Goal: Check status: Check status

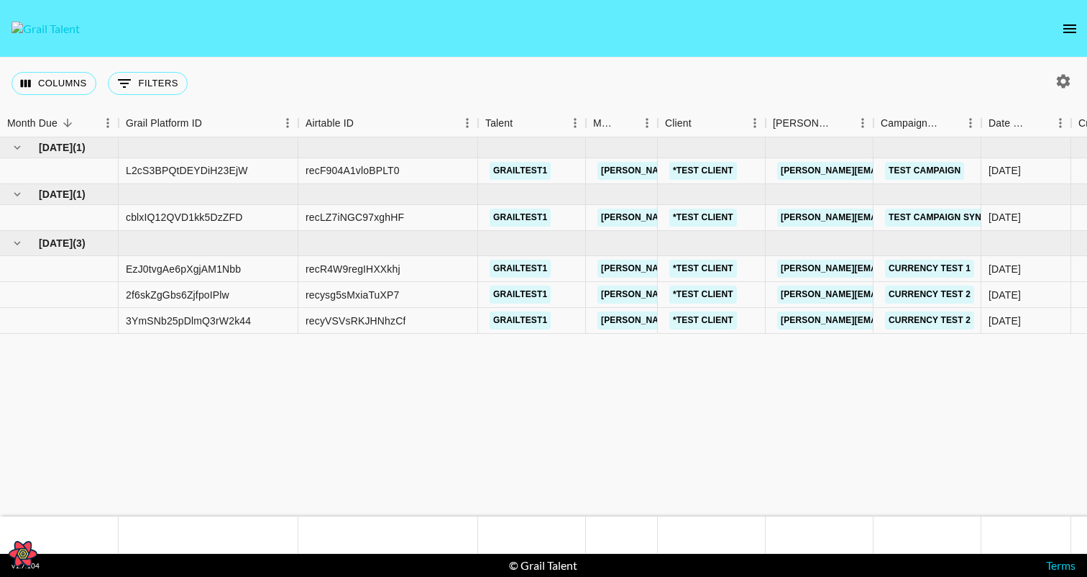
click at [1065, 27] on icon "open drawer" at bounding box center [1070, 28] width 13 height 9
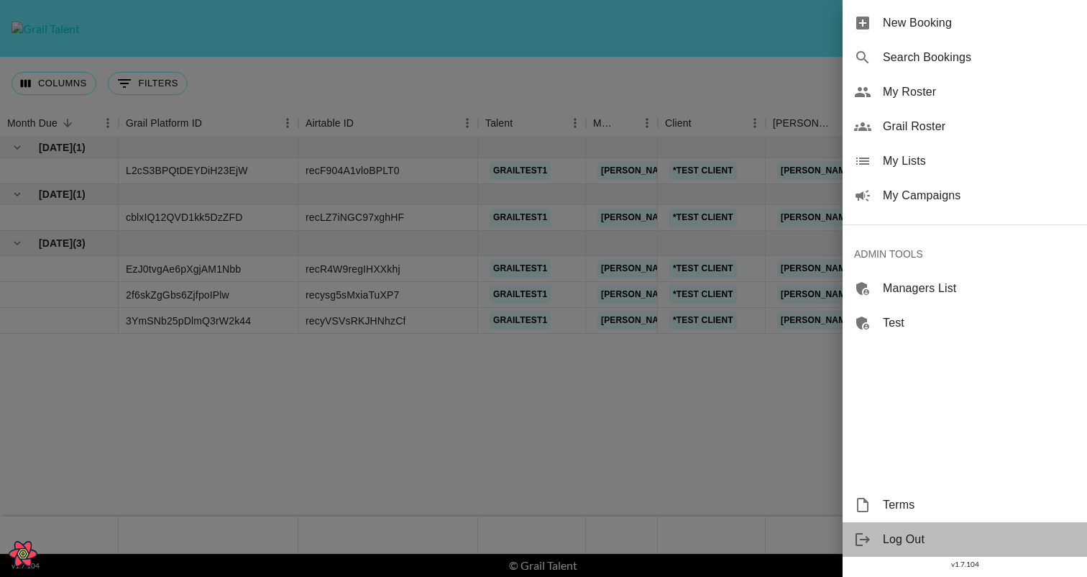
click at [887, 545] on span "Log Out" at bounding box center [979, 539] width 193 height 17
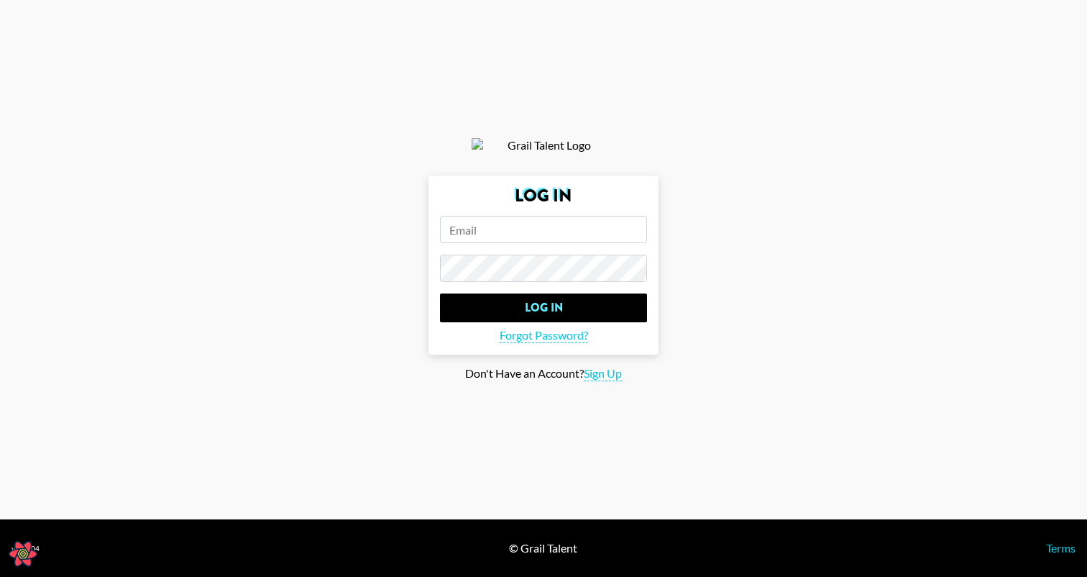
click at [507, 234] on input "email" at bounding box center [543, 229] width 207 height 27
click at [0, 576] on com-1password-button at bounding box center [0, 577] width 0 height 0
type input "timothy.noetzel+creator@gmail.com"
click at [483, 332] on form "Log In timothy.noetzel+creator@gmail.com Log In Forgot Password?" at bounding box center [544, 264] width 230 height 179
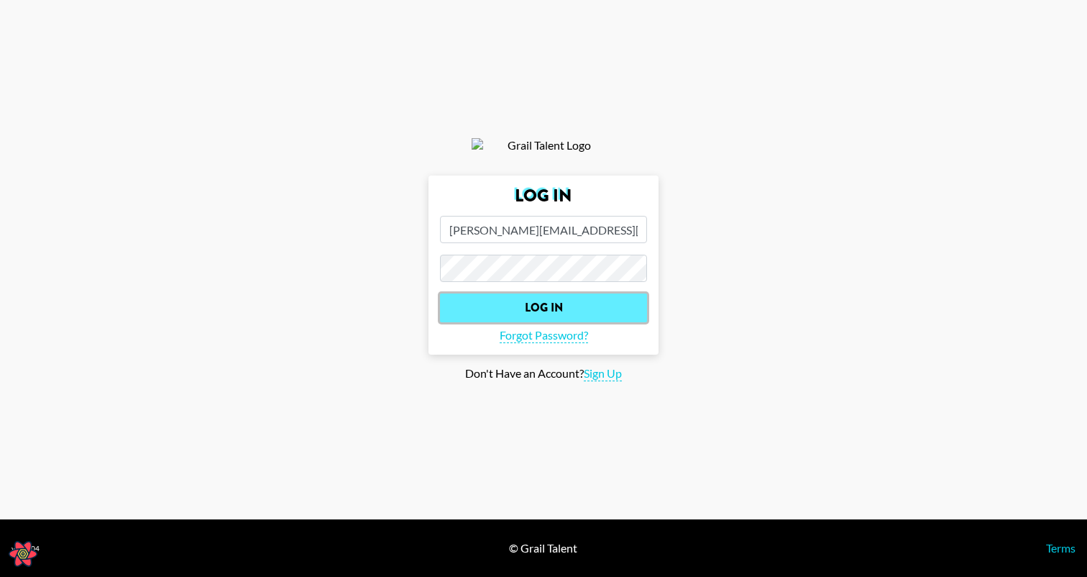
click at [508, 320] on input "Log In" at bounding box center [543, 307] width 207 height 29
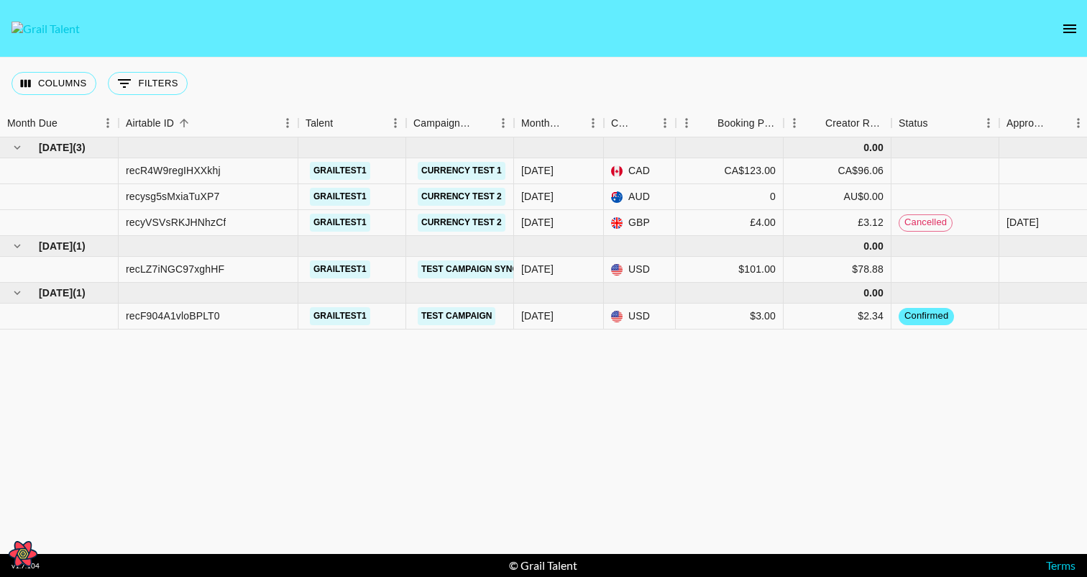
click at [767, 350] on div "Jun '25 ( 3 ) 0.00 recR4W9regIHXXkhj grailtest1 Currency Test 1 Jun '25 CAD CA$…" at bounding box center [814, 345] width 1629 height 416
click at [867, 140] on div "Creator Revenue" at bounding box center [856, 150] width 75 height 27
click at [725, 375] on div "[DATE] ( 3 ) 0.00 recR4W9regIHXXkhj grailtest1 Currency Test [DATE] CAD CA$123.…" at bounding box center [814, 345] width 1629 height 416
click at [746, 431] on div "[DATE] ( 3 ) recR4W9regIHXXkhj grailtest1 Currency Test [DATE] CAD CA$123.00 96…" at bounding box center [814, 345] width 1629 height 416
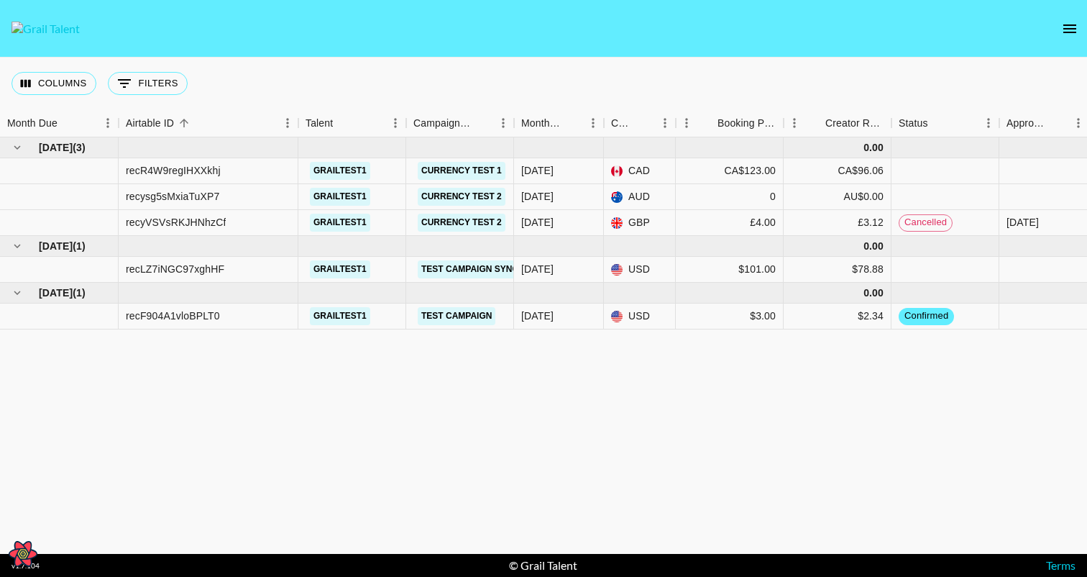
click at [732, 334] on div "Jun '25 ( 3 ) 0.00 recR4W9regIHXXkhj grailtest1 Currency Test 1 Jun '25 CAD CA$…" at bounding box center [814, 345] width 1629 height 416
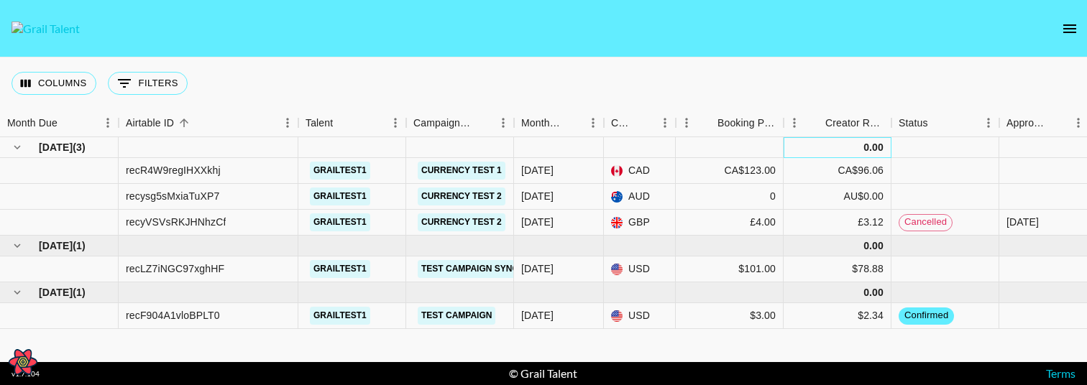
click at [866, 146] on div "0.00" at bounding box center [874, 147] width 20 height 14
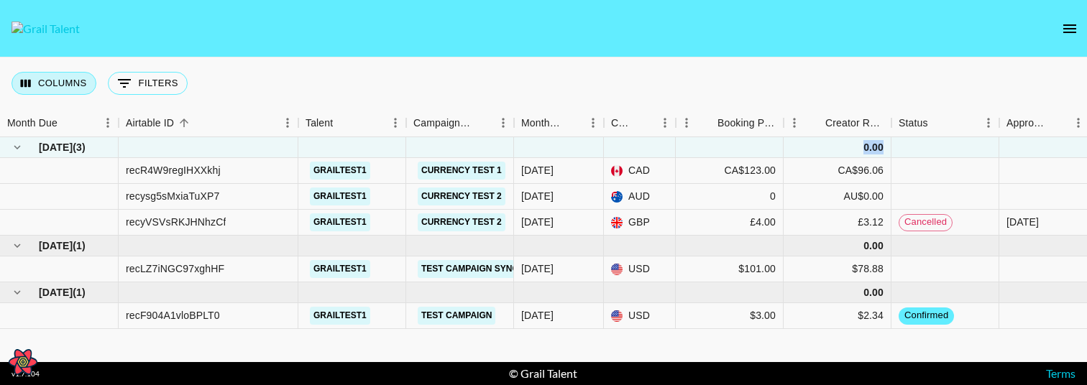
click at [54, 94] on button "Columns" at bounding box center [54, 83] width 85 height 23
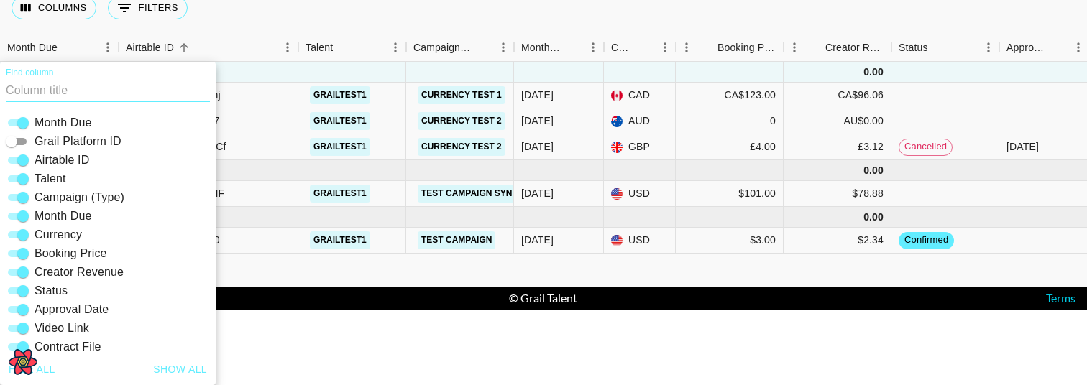
click at [334, 32] on div "Columns 0 Filters + Booking" at bounding box center [543, 8] width 1087 height 52
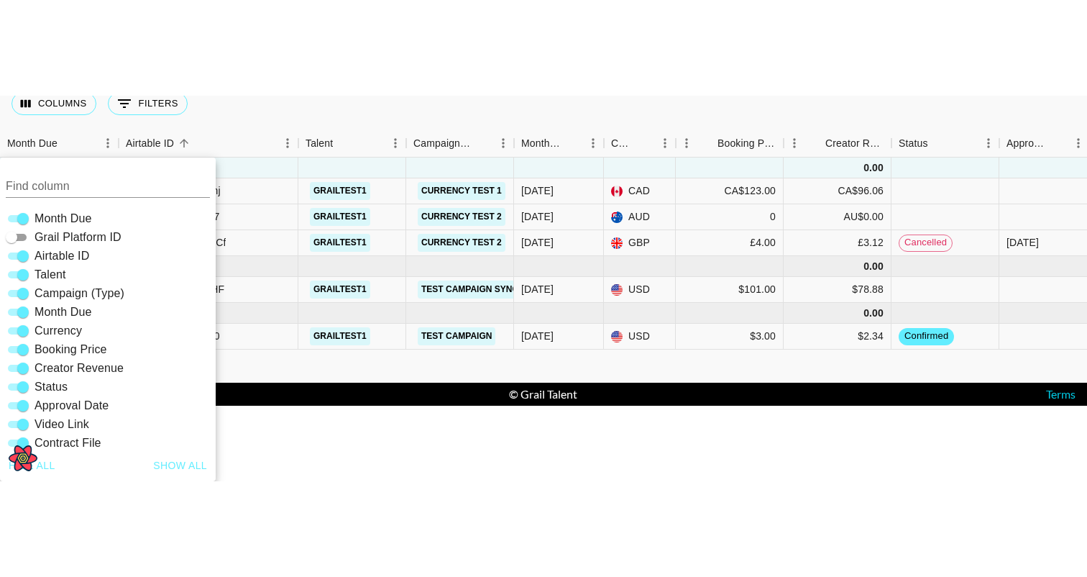
scroll to position [0, 0]
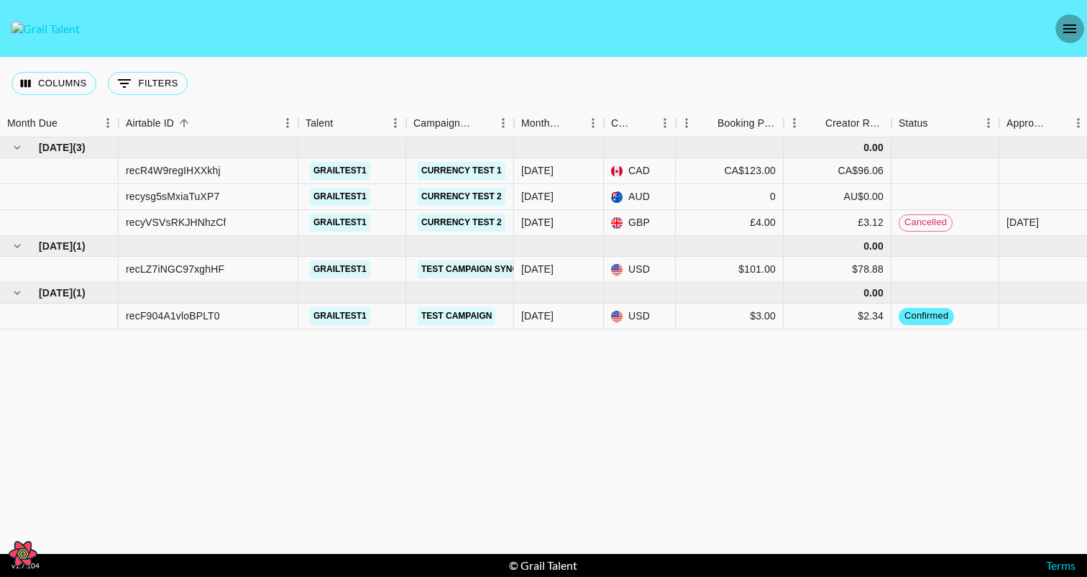
click at [1071, 31] on icon "open drawer" at bounding box center [1070, 28] width 13 height 9
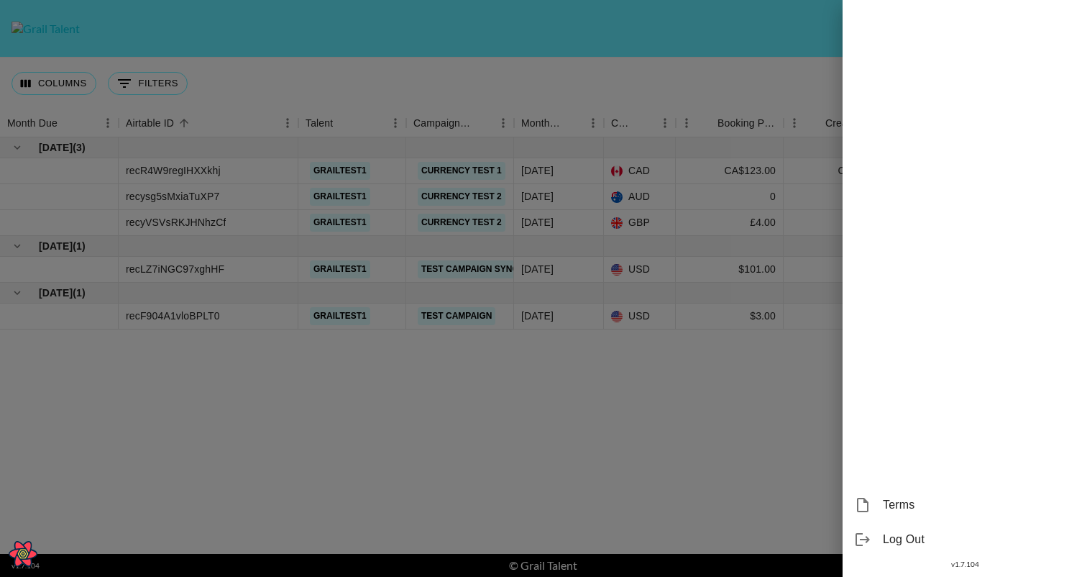
click at [607, 85] on div at bounding box center [543, 288] width 1087 height 577
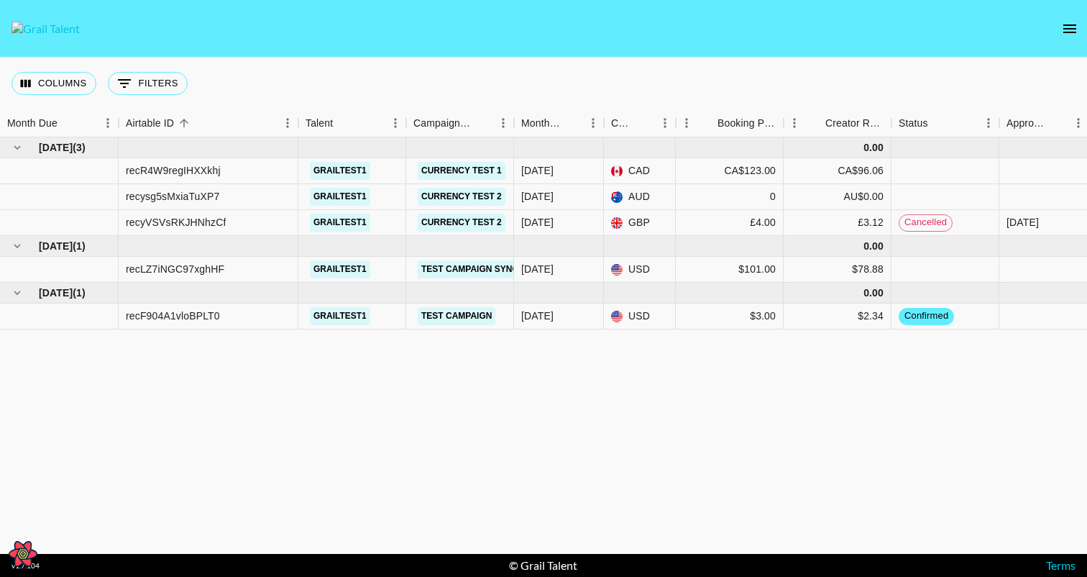
click at [1069, 27] on icon "open drawer" at bounding box center [1069, 28] width 17 height 17
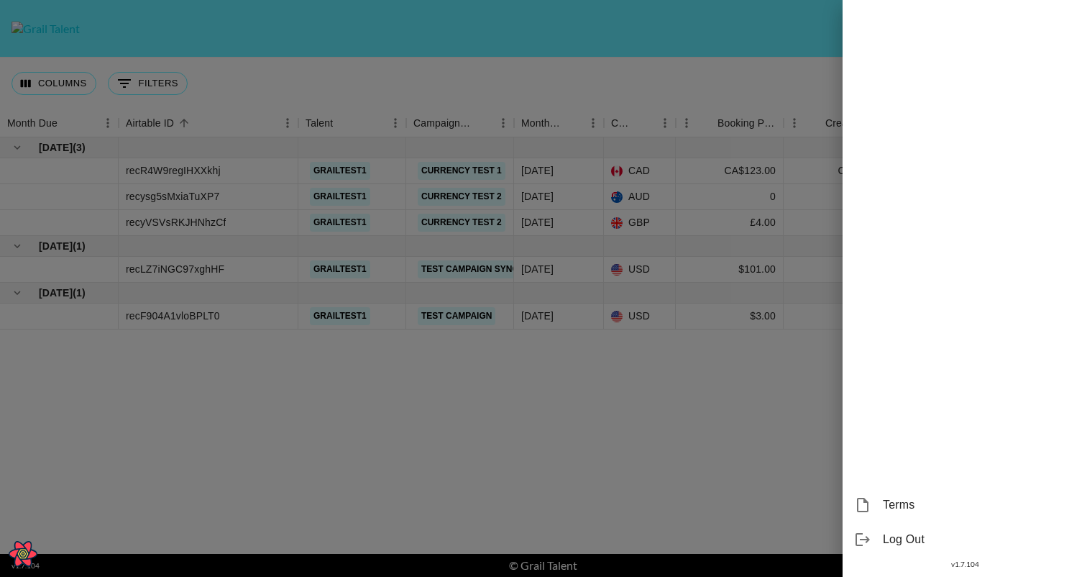
click at [697, 74] on div at bounding box center [543, 288] width 1087 height 577
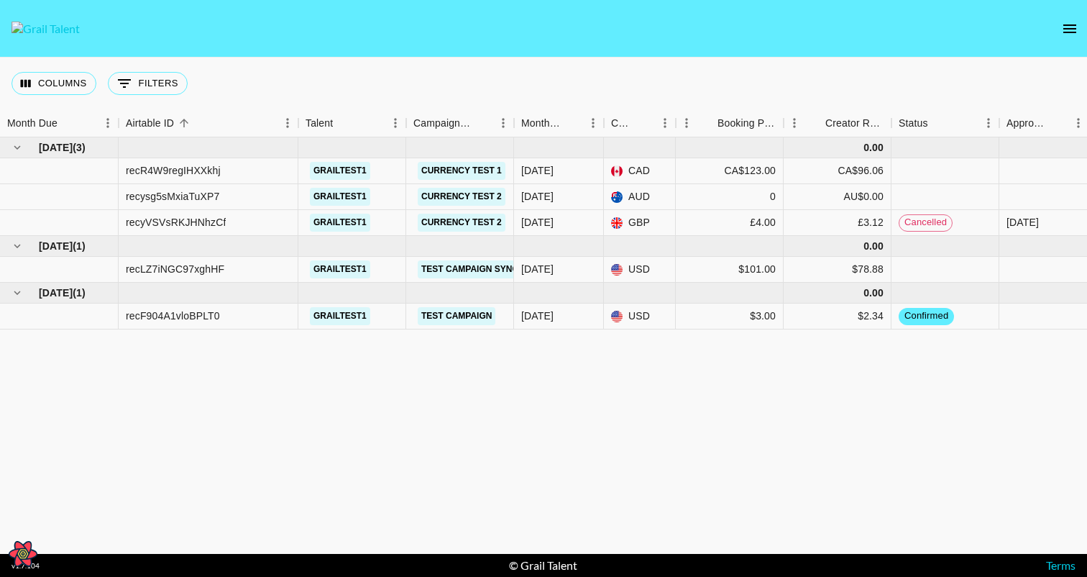
click at [1066, 29] on icon "open drawer" at bounding box center [1069, 28] width 17 height 17
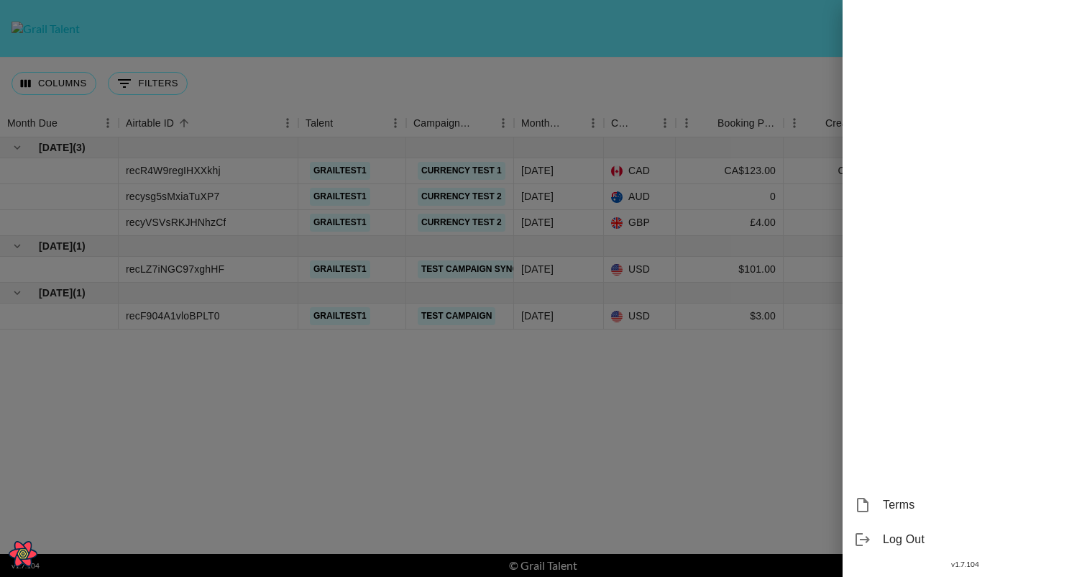
click at [895, 540] on span "Log Out" at bounding box center [979, 539] width 193 height 17
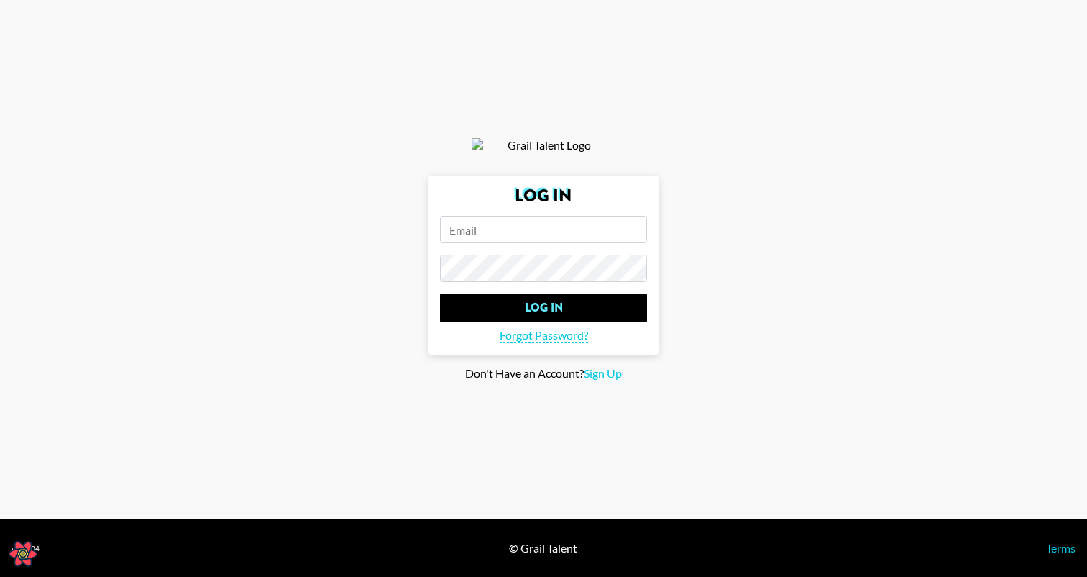
click at [526, 241] on input "email" at bounding box center [543, 229] width 207 height 27
type input "[PERSON_NAME][EMAIL_ADDRESS][PERSON_NAME][DOMAIN_NAME]"
click at [440, 293] on input "Log In" at bounding box center [543, 307] width 207 height 29
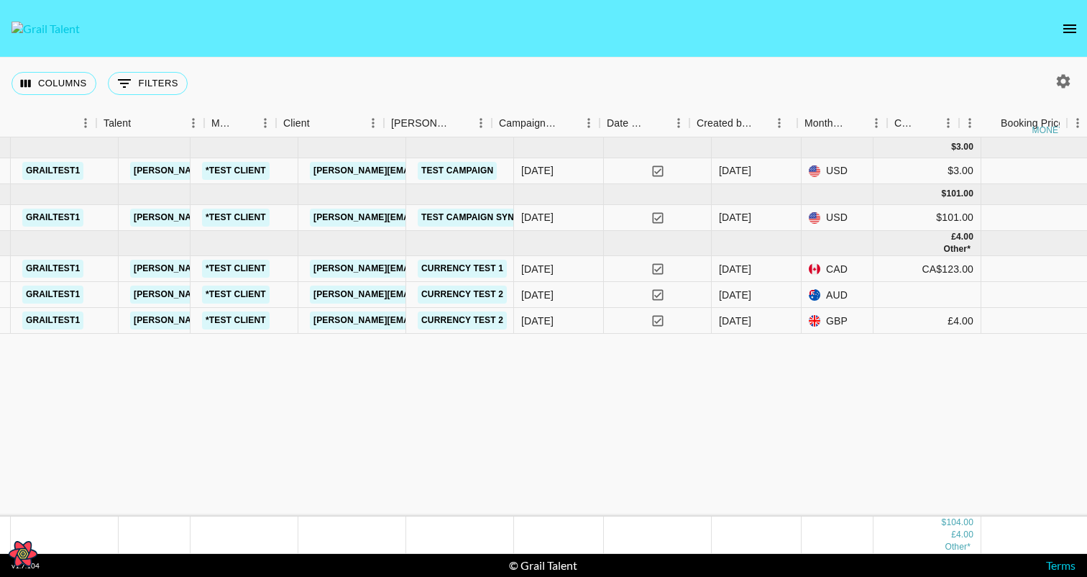
scroll to position [0, 658]
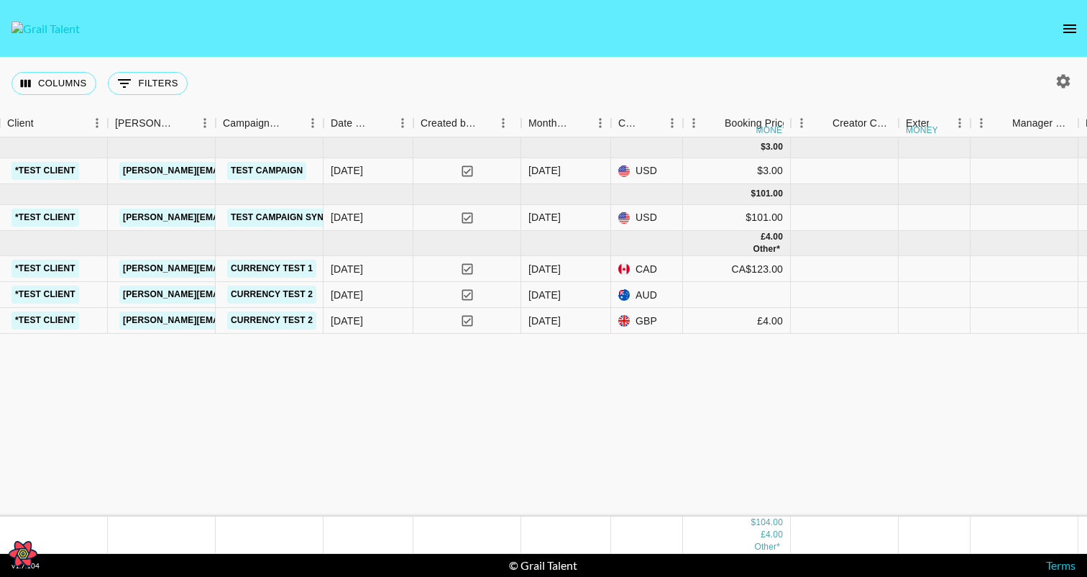
click at [1058, 17] on nav at bounding box center [543, 29] width 1087 height 58
click at [1062, 22] on icon "open drawer" at bounding box center [1069, 28] width 17 height 17
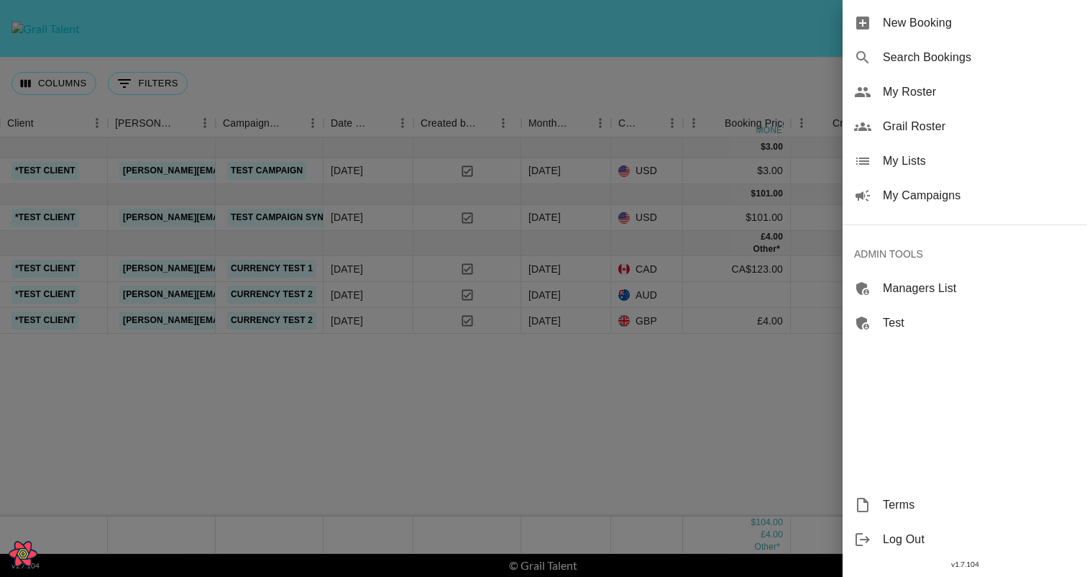
click at [891, 543] on span "Log Out" at bounding box center [979, 539] width 193 height 17
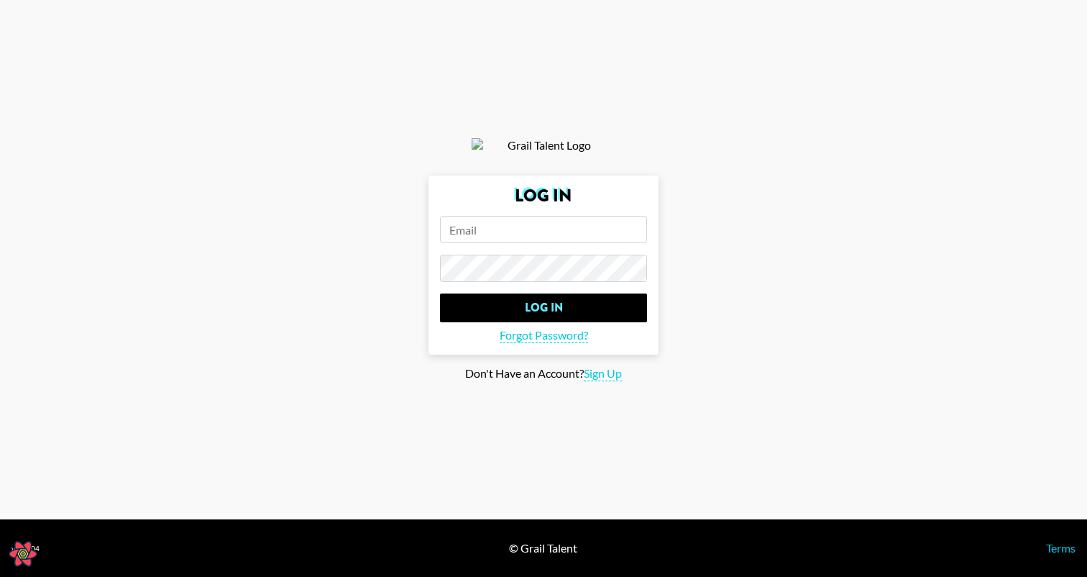
click at [516, 242] on input "email" at bounding box center [543, 229] width 207 height 27
type input "timothy.noetzel+creator@gmail.com"
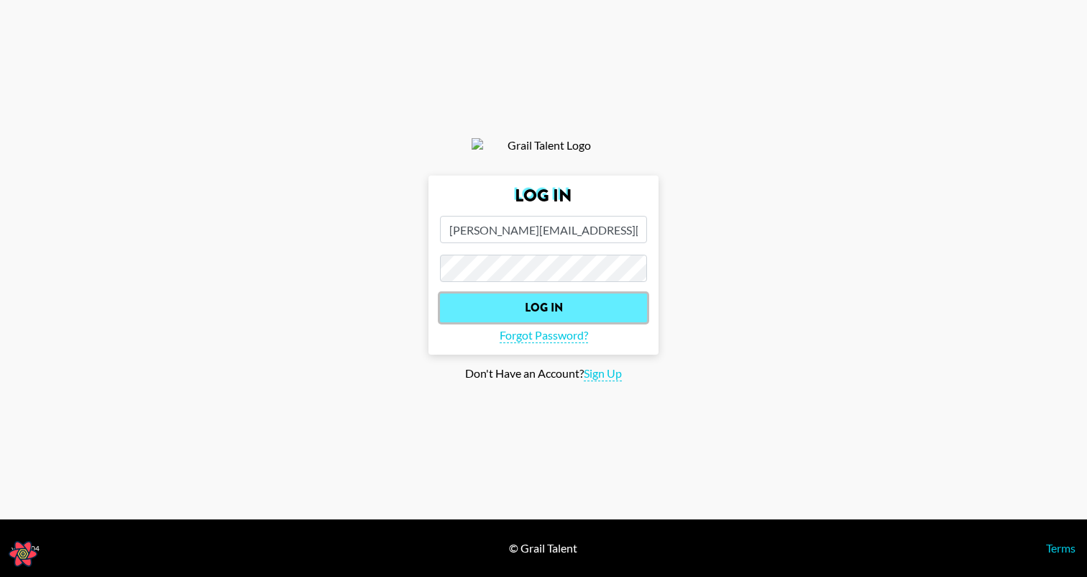
click at [498, 322] on input "Log In" at bounding box center [543, 307] width 207 height 29
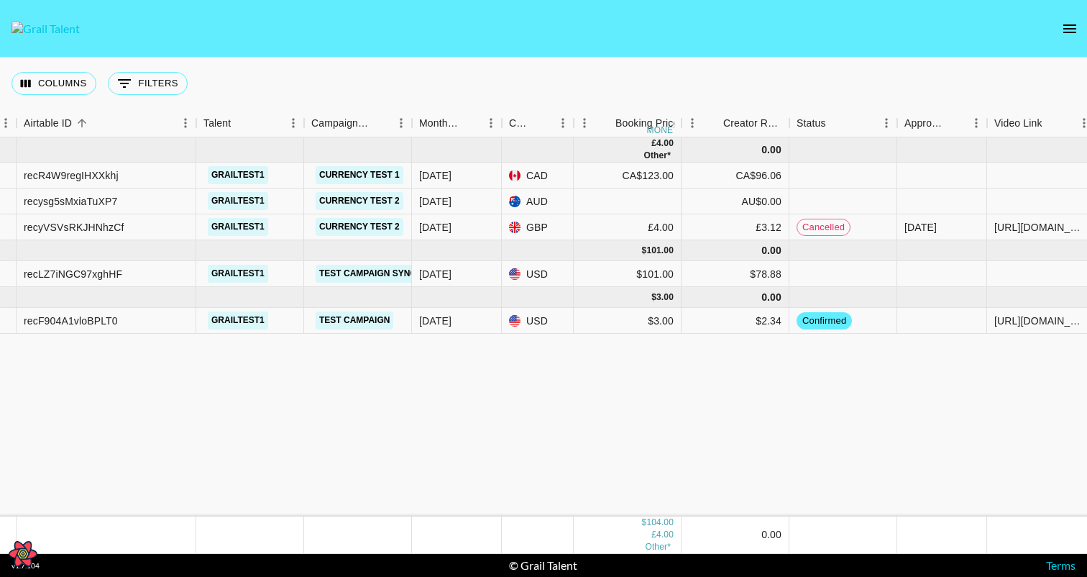
click at [774, 408] on div "Jun '25 ( 3 ) £ 4.00 Other* 0.00 recR4W9regIHXXkhj grailtest1 Currency Test 1 J…" at bounding box center [712, 326] width 1629 height 379
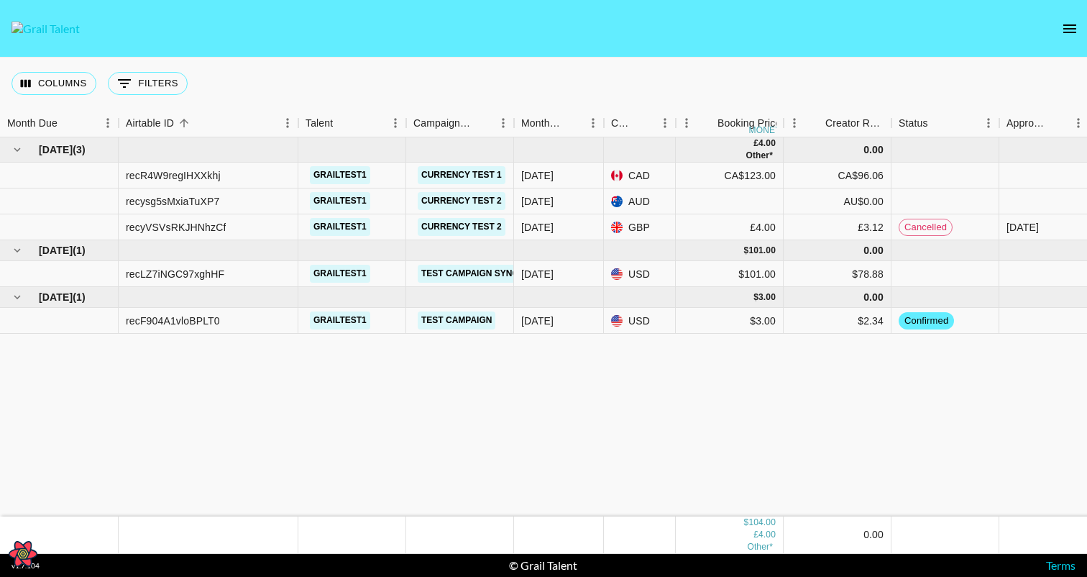
click at [1076, 25] on icon "open drawer" at bounding box center [1070, 28] width 13 height 9
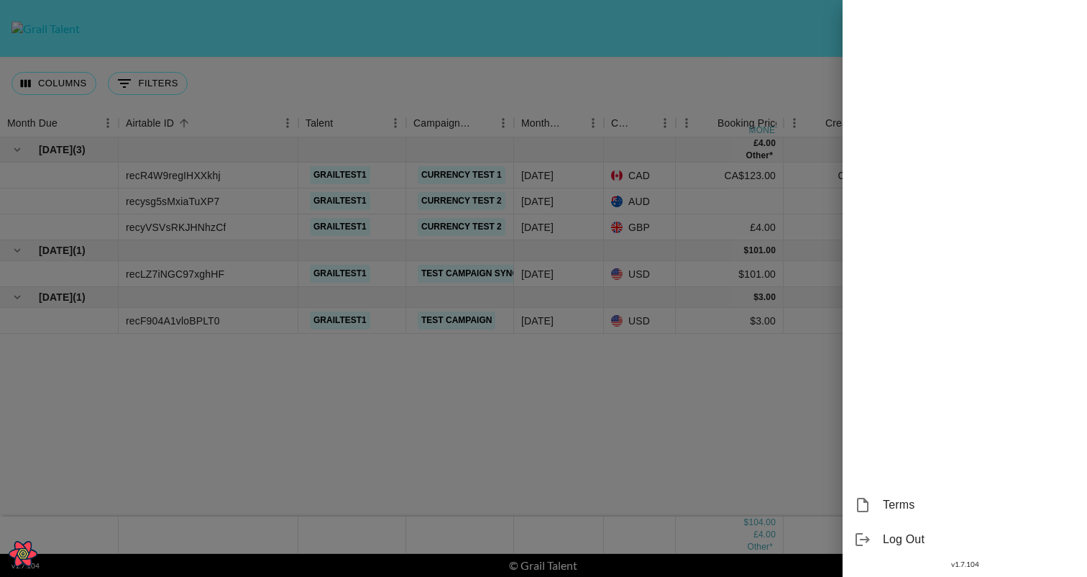
click at [696, 67] on div at bounding box center [543, 288] width 1087 height 577
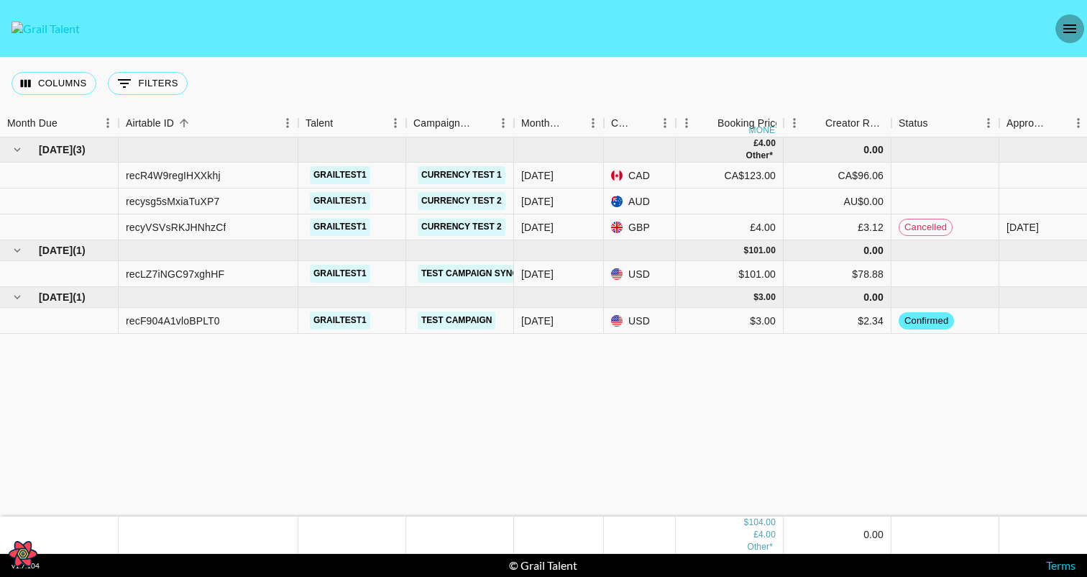
click at [1064, 25] on icon "open drawer" at bounding box center [1070, 28] width 13 height 9
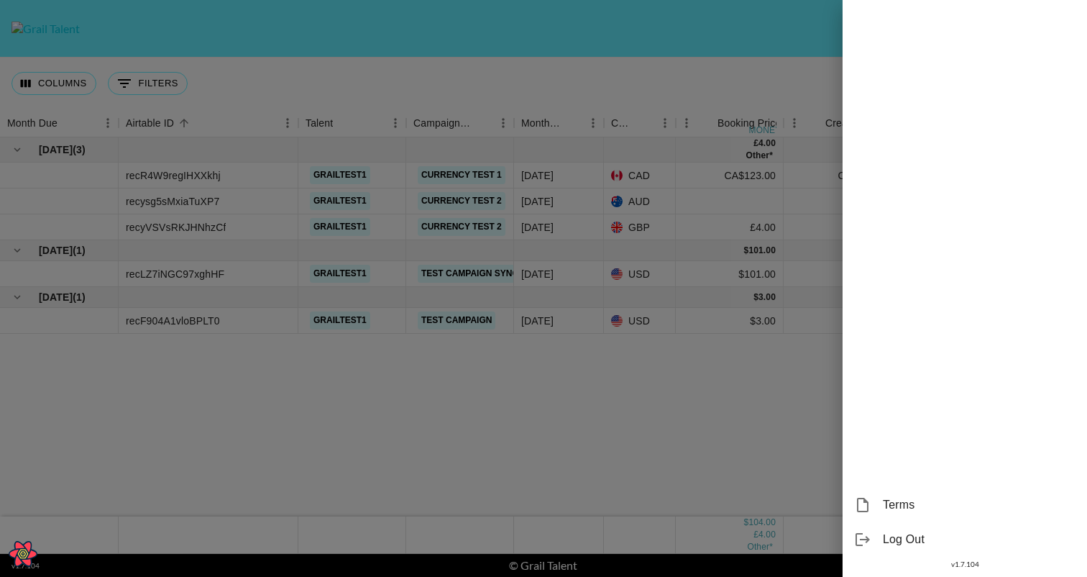
click at [759, 47] on div at bounding box center [543, 288] width 1087 height 577
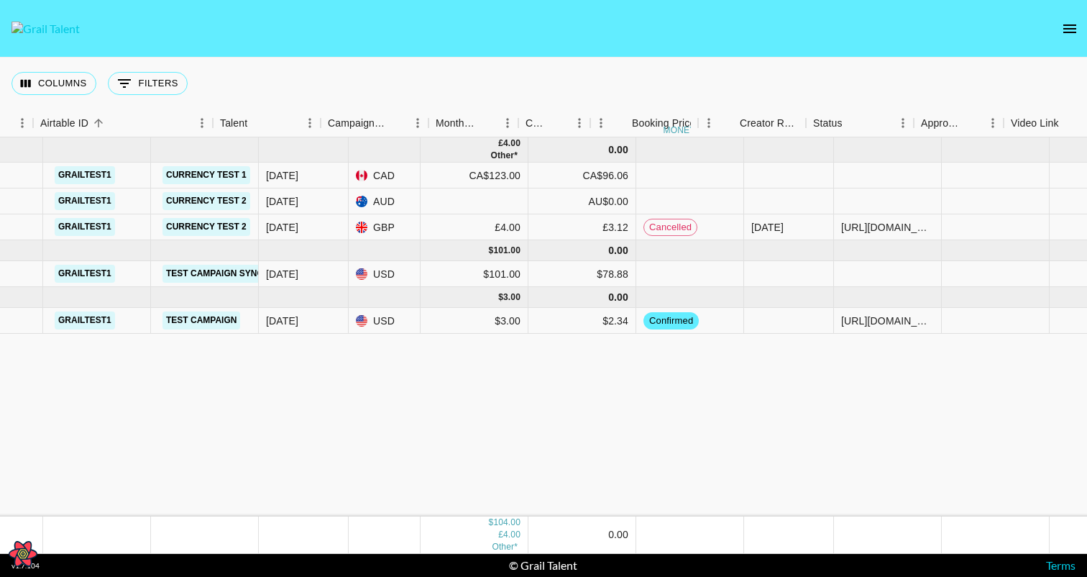
scroll to position [0, 390]
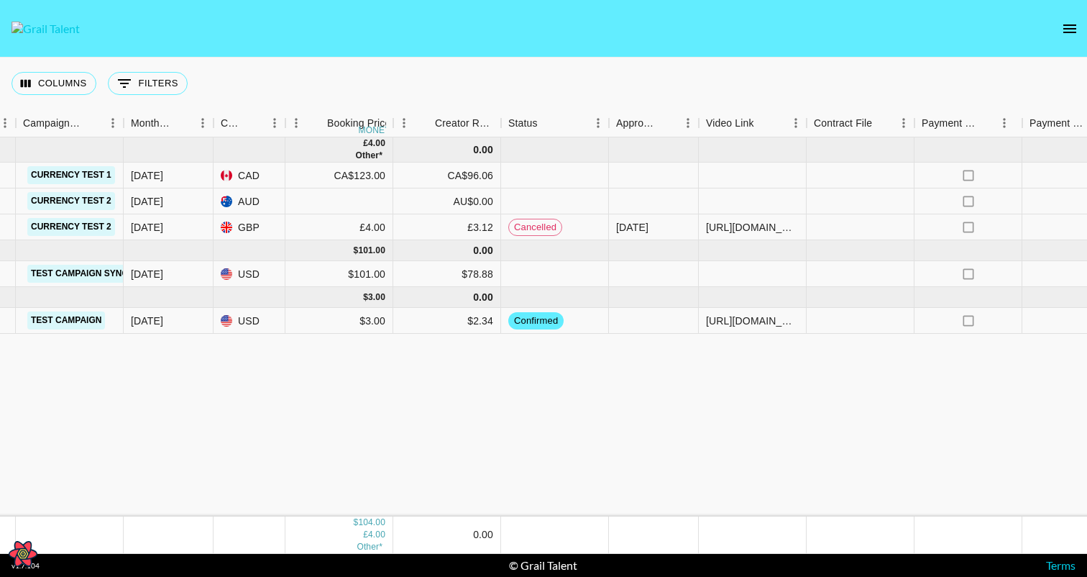
click at [608, 380] on div "Jun '25 ( 3 ) £ 4.00 Other* 0.00 recR4W9regIHXXkhj grailtest1 Currency Test 1 J…" at bounding box center [424, 326] width 1629 height 379
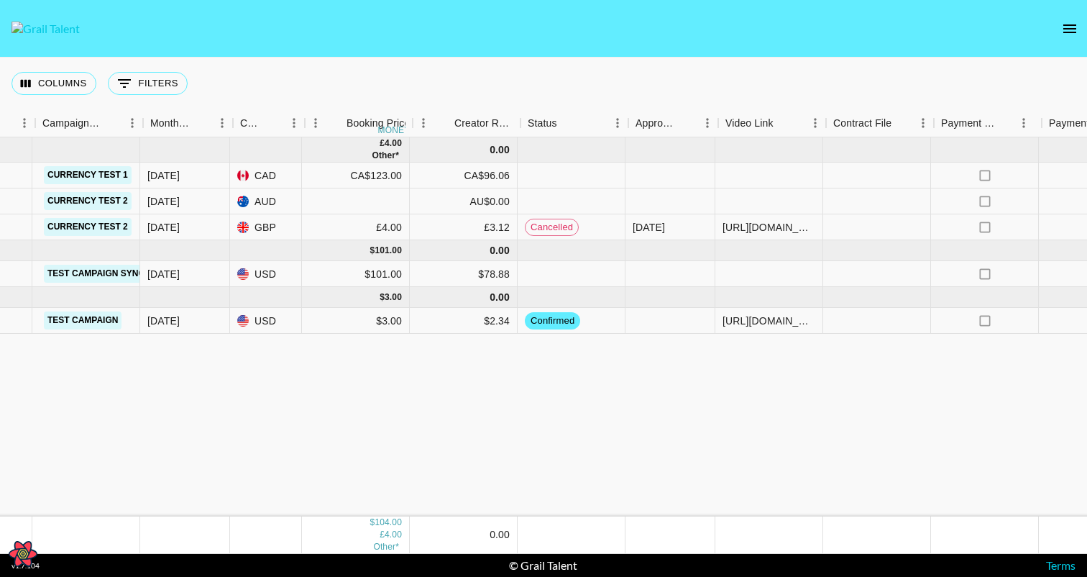
scroll to position [0, 371]
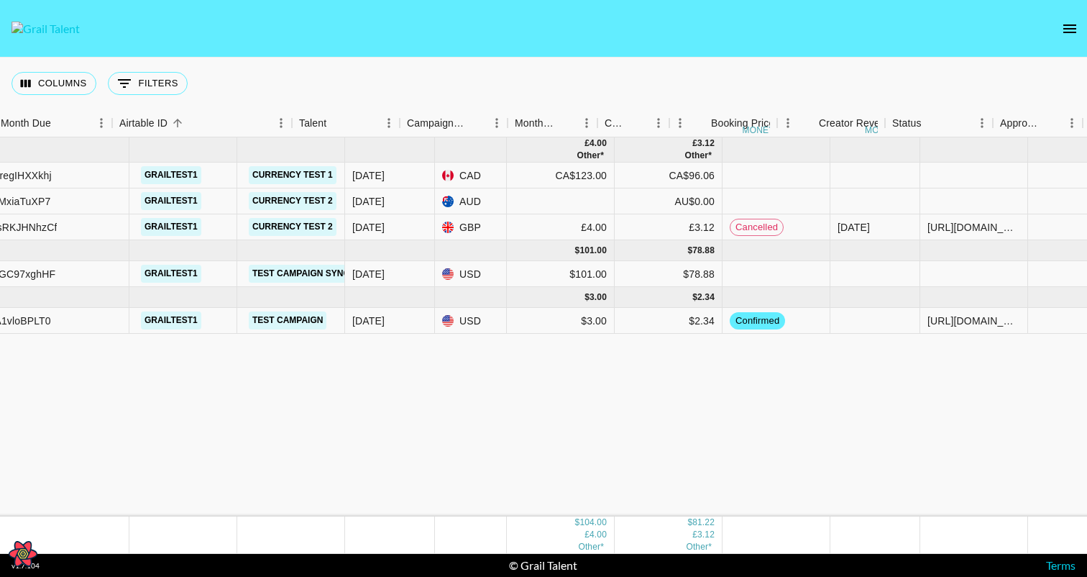
scroll to position [0, 187]
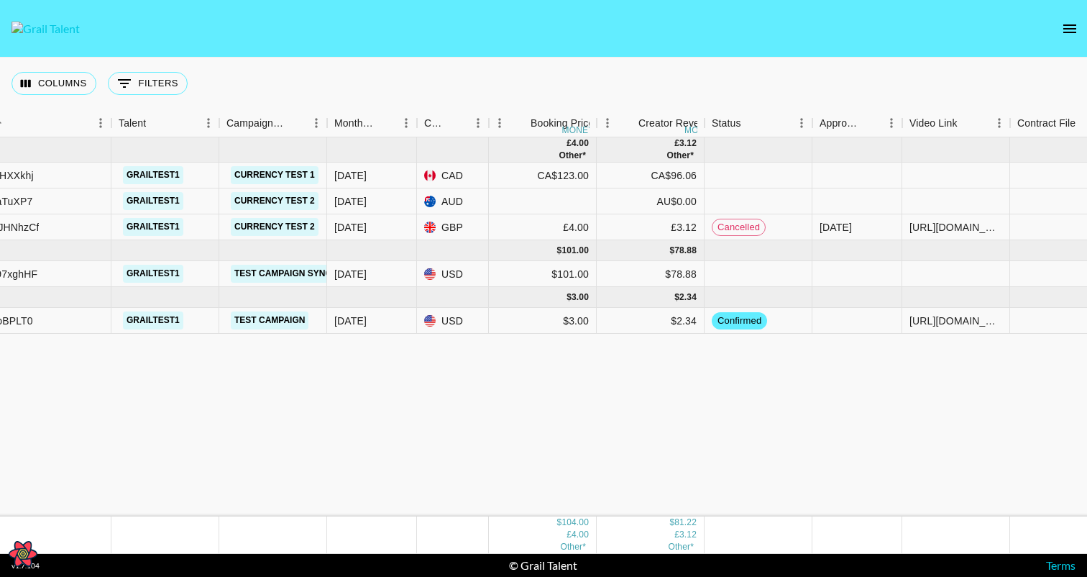
click at [696, 428] on div "[DATE] ( 3 ) £ 4.00 Other* £ 3.12 Other* recR4W9regIHXXkhj grailtest1 Currency …" at bounding box center [627, 326] width 1629 height 379
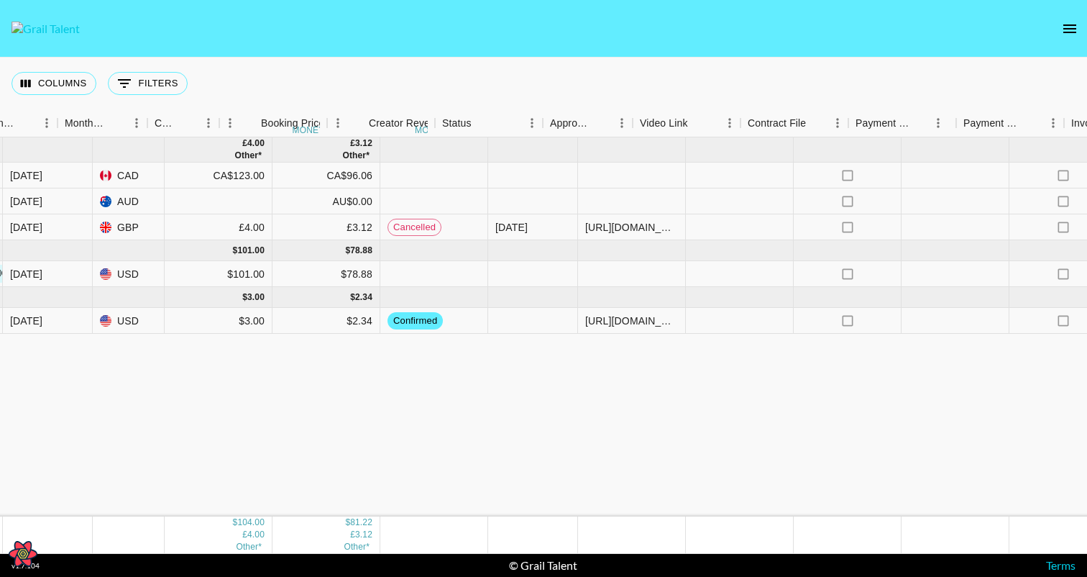
scroll to position [0, 541]
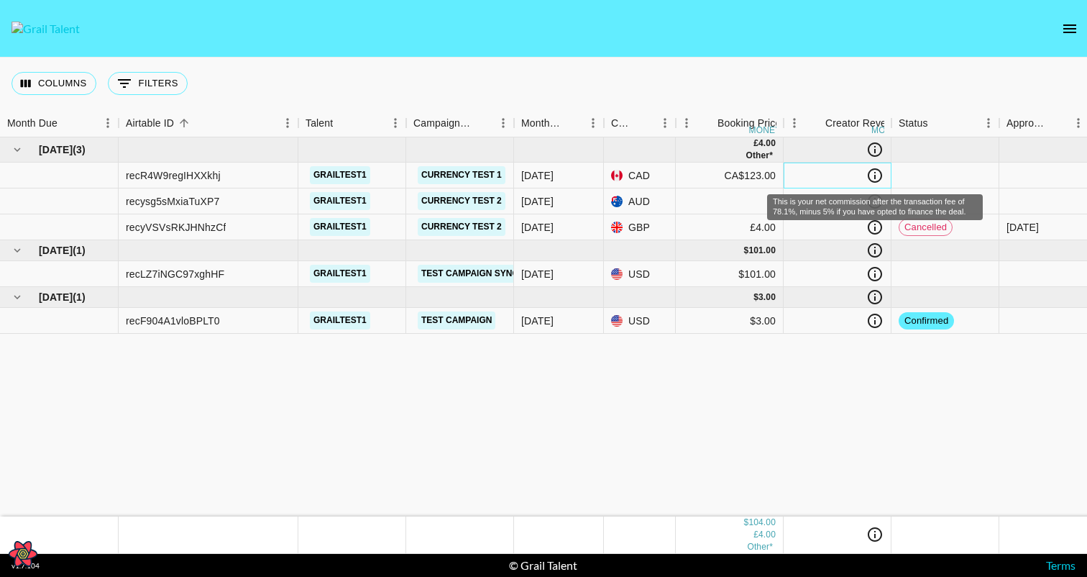
click at [874, 171] on icon "This is your net commission after the transaction fee of 78.1%, minus 5% if you…" at bounding box center [874, 175] width 17 height 17
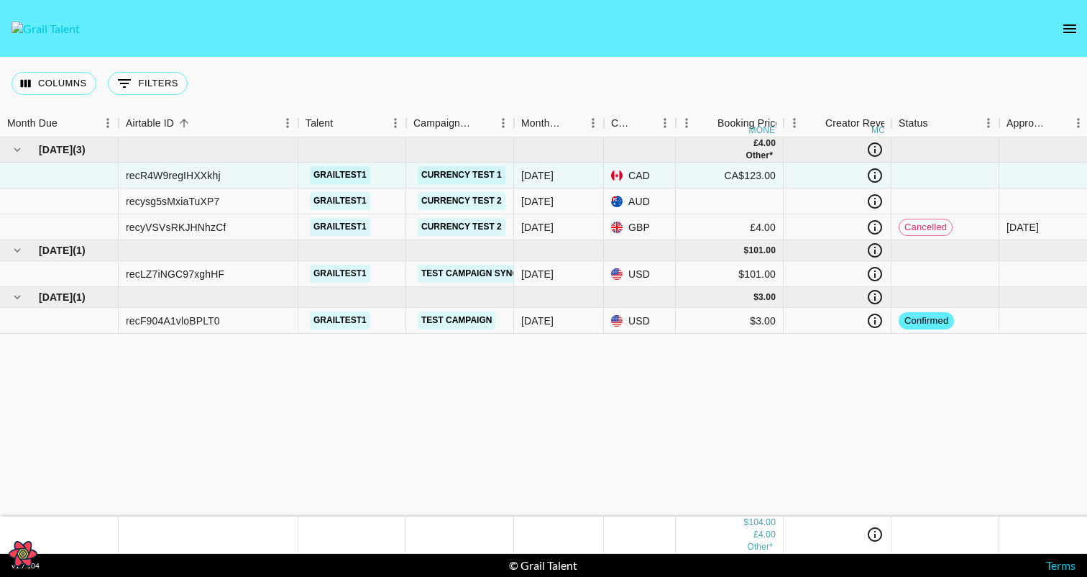
click at [765, 390] on div "Jun '25 ( 3 ) £ 4.00 Other* recR4W9regIHXXkhj grailtest1 Currency Test 1 Jun '2…" at bounding box center [814, 326] width 1629 height 379
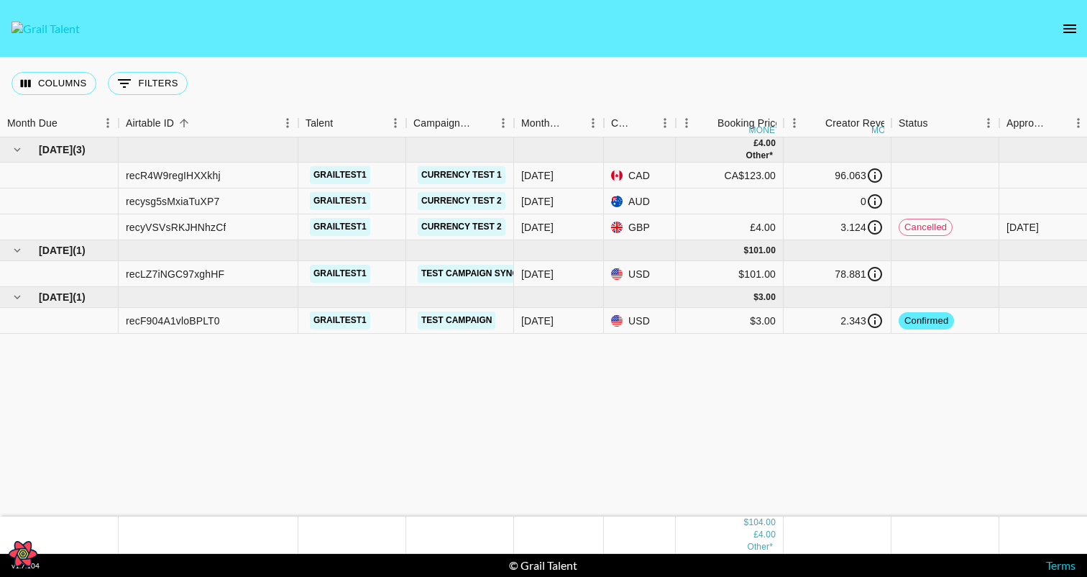
click at [770, 422] on div "Jun '25 ( 3 ) £ 4.00 Other* recR4W9regIHXXkhj grailtest1 Currency Test 1 Jun '2…" at bounding box center [814, 326] width 1629 height 379
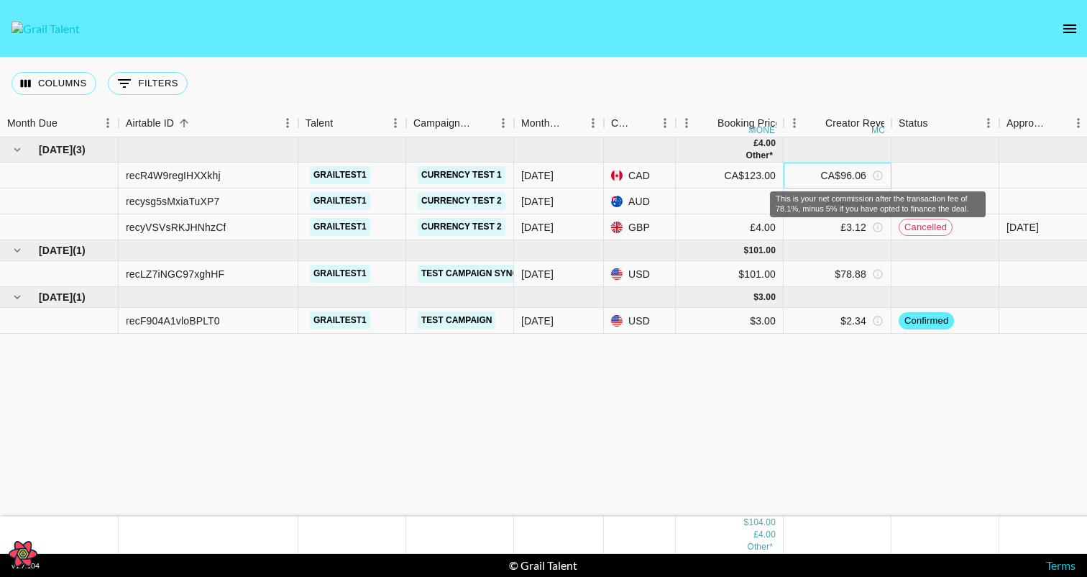
click at [877, 178] on icon "This is your net commission after the transaction fee of 78.1%, minus 5% if you…" at bounding box center [878, 176] width 12 height 12
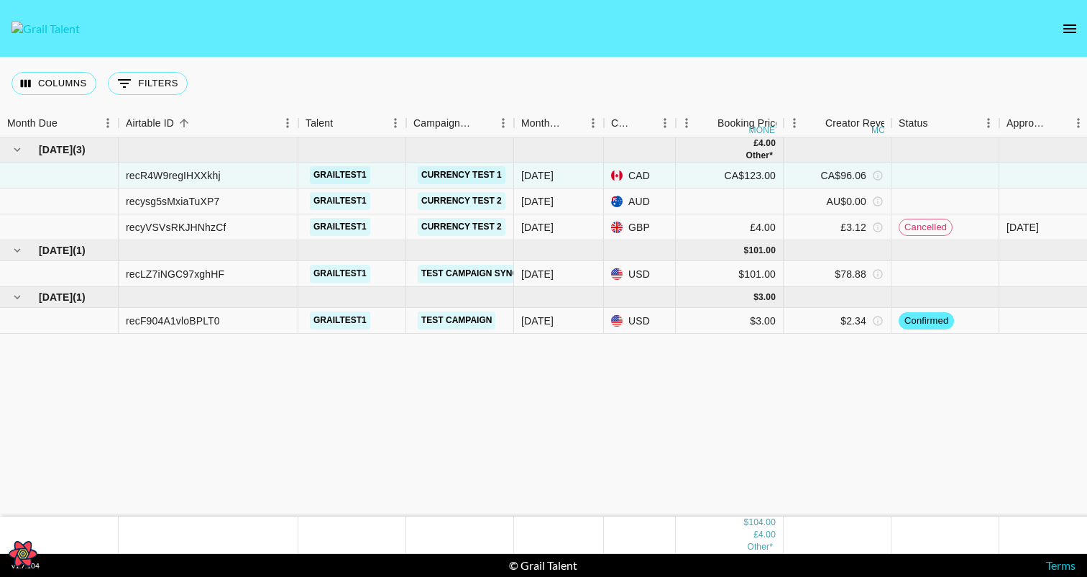
click at [793, 385] on div "[DATE] ( 3 ) £ 4.00 Other* recR4W9regIHXXkhj grailtest1 Currency Test [DATE] CA…" at bounding box center [814, 326] width 1629 height 379
